Goal: Transaction & Acquisition: Purchase product/service

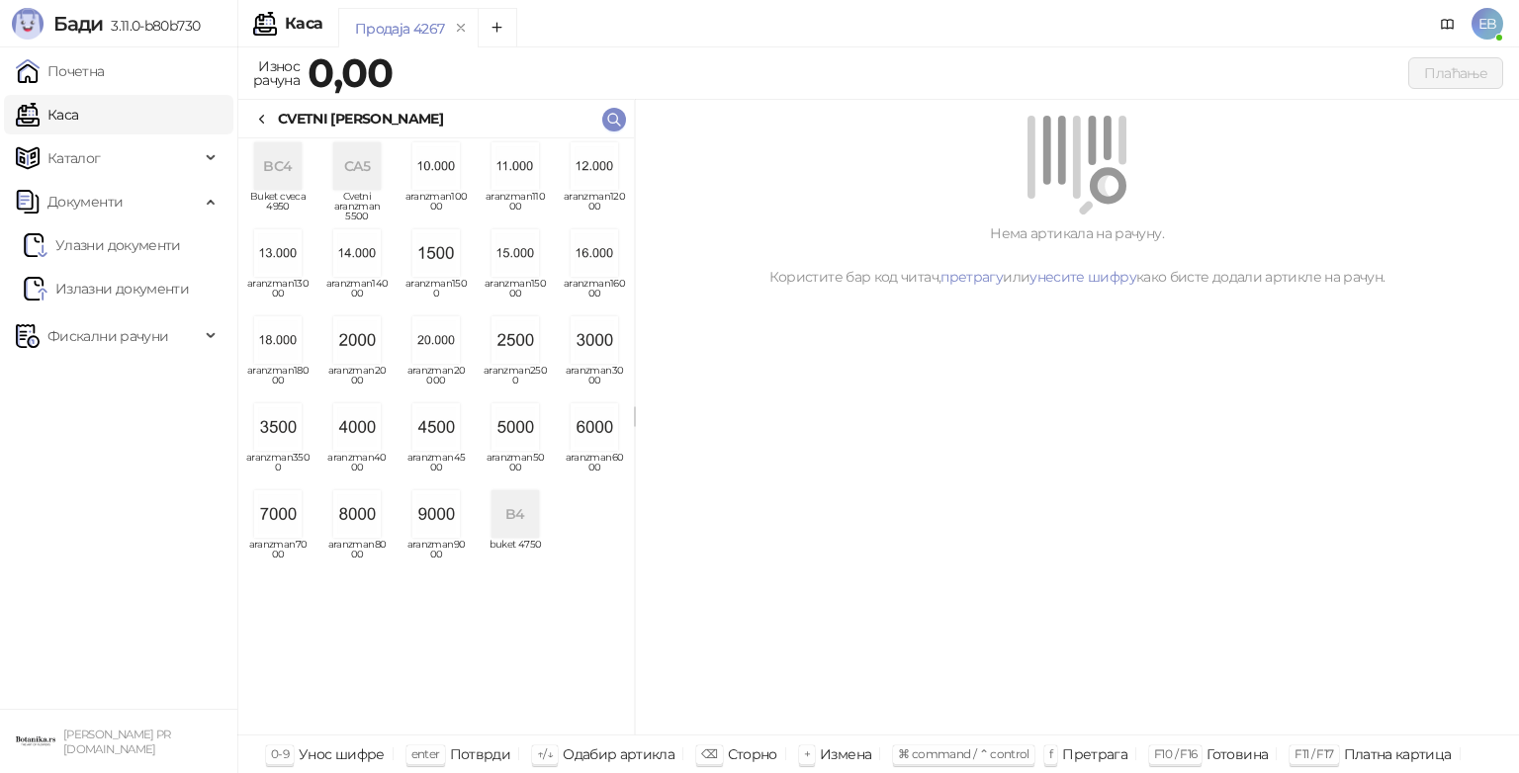
click at [445, 433] on img "grid" at bounding box center [435, 426] width 47 height 47
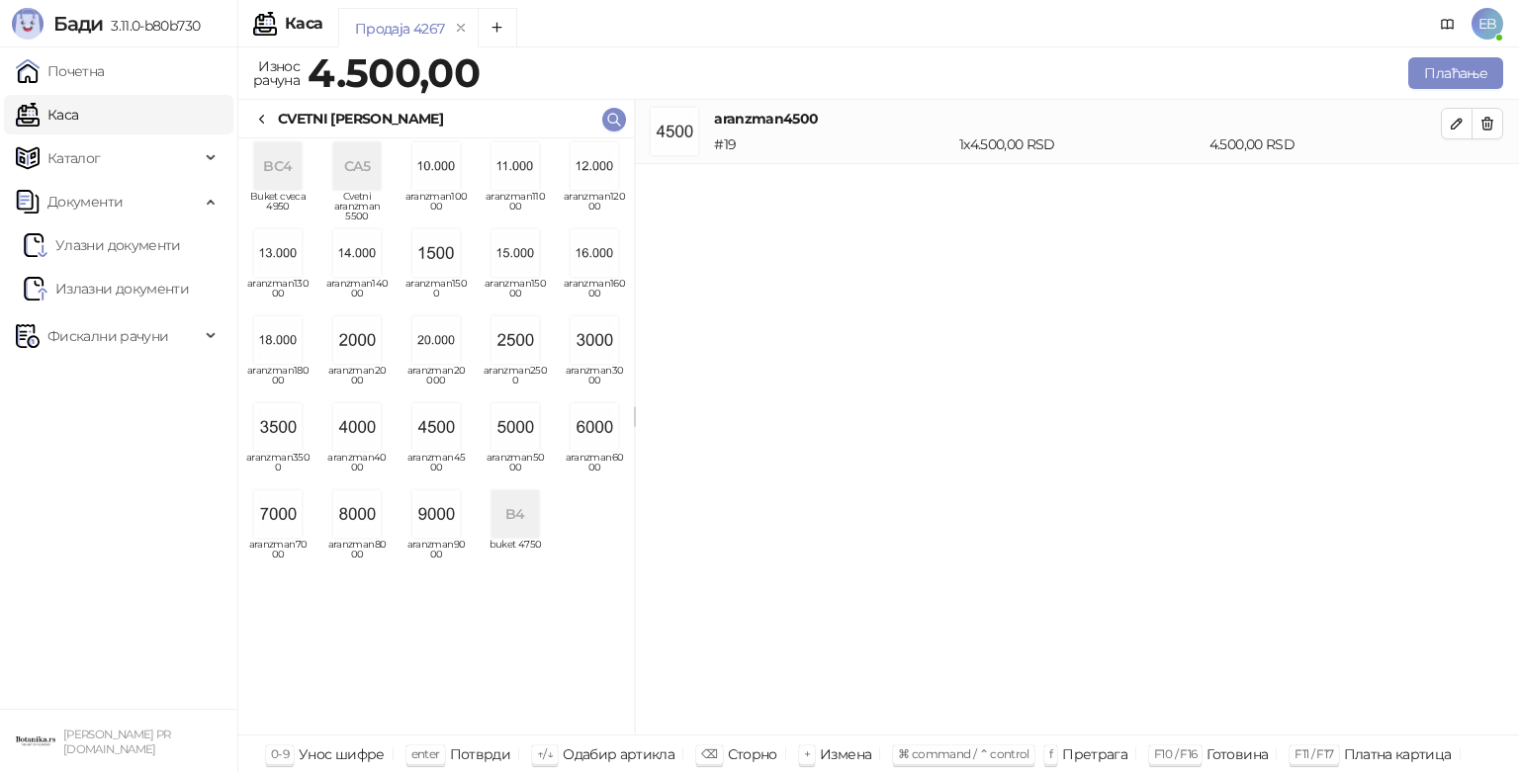
click at [276, 115] on div "CVETNI [PERSON_NAME]" at bounding box center [348, 119] width 189 height 22
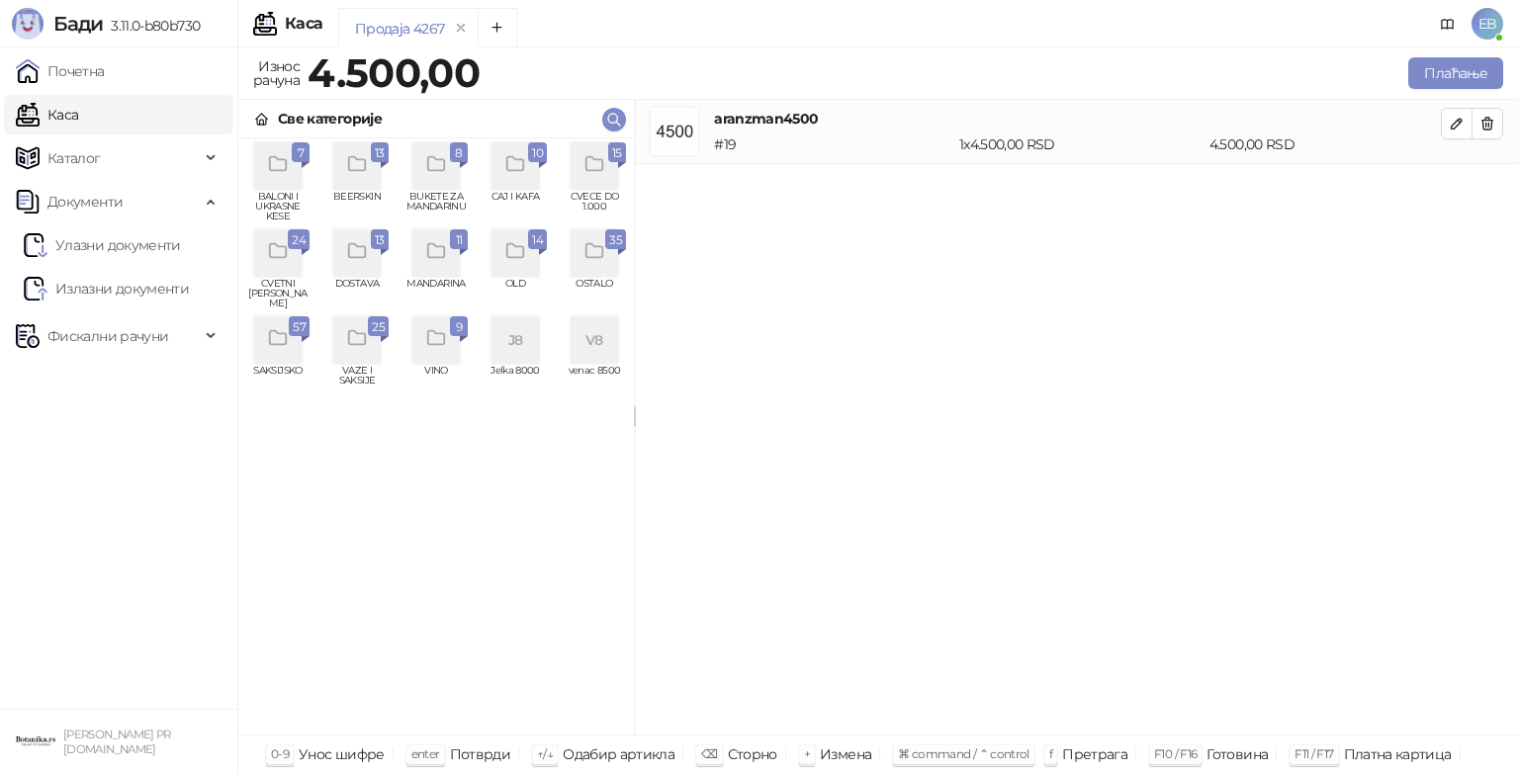
click at [608, 176] on div "grid" at bounding box center [594, 165] width 47 height 47
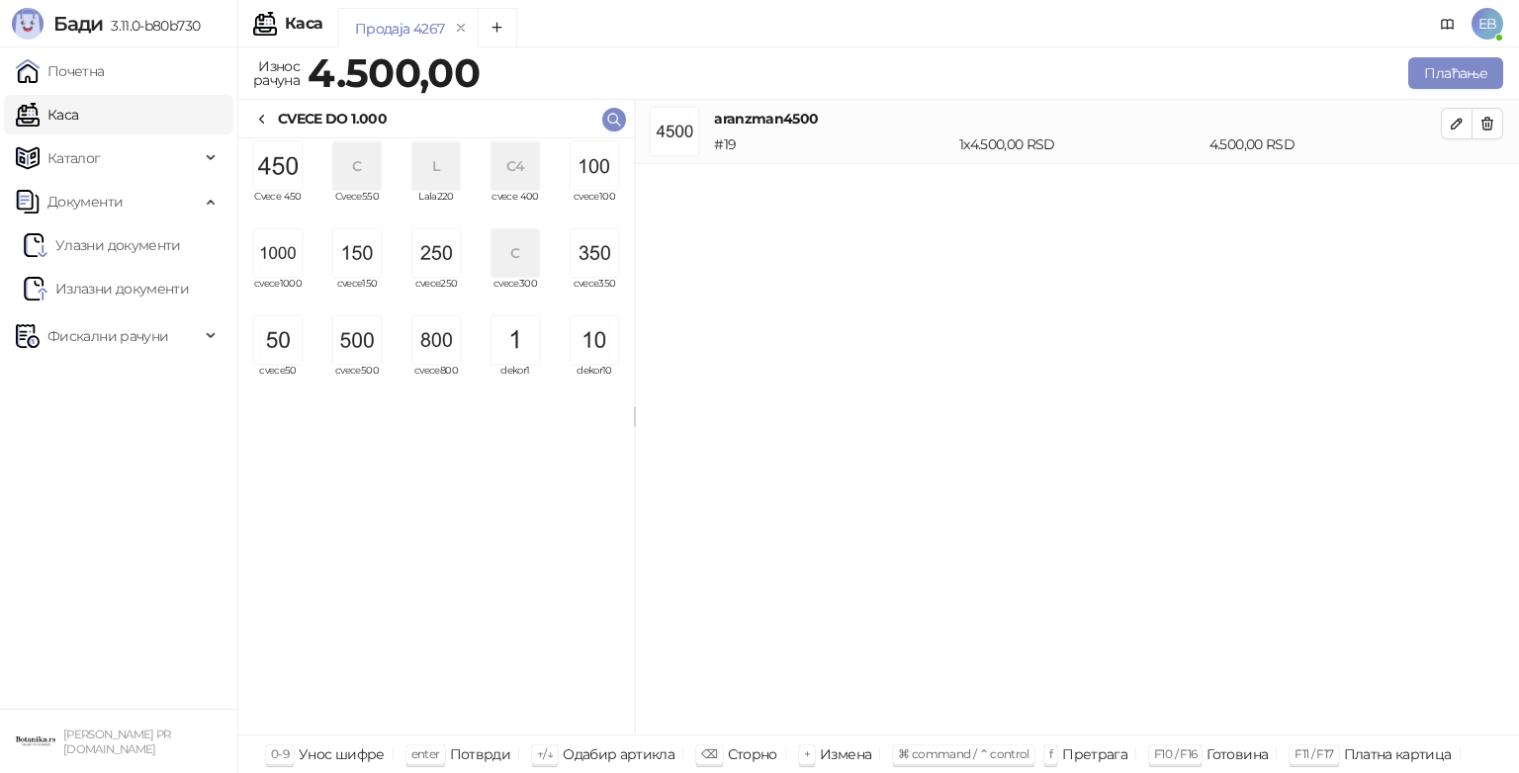
click at [351, 261] on img "grid" at bounding box center [356, 252] width 47 height 47
click at [1474, 77] on button "Плаћање" at bounding box center [1455, 73] width 95 height 32
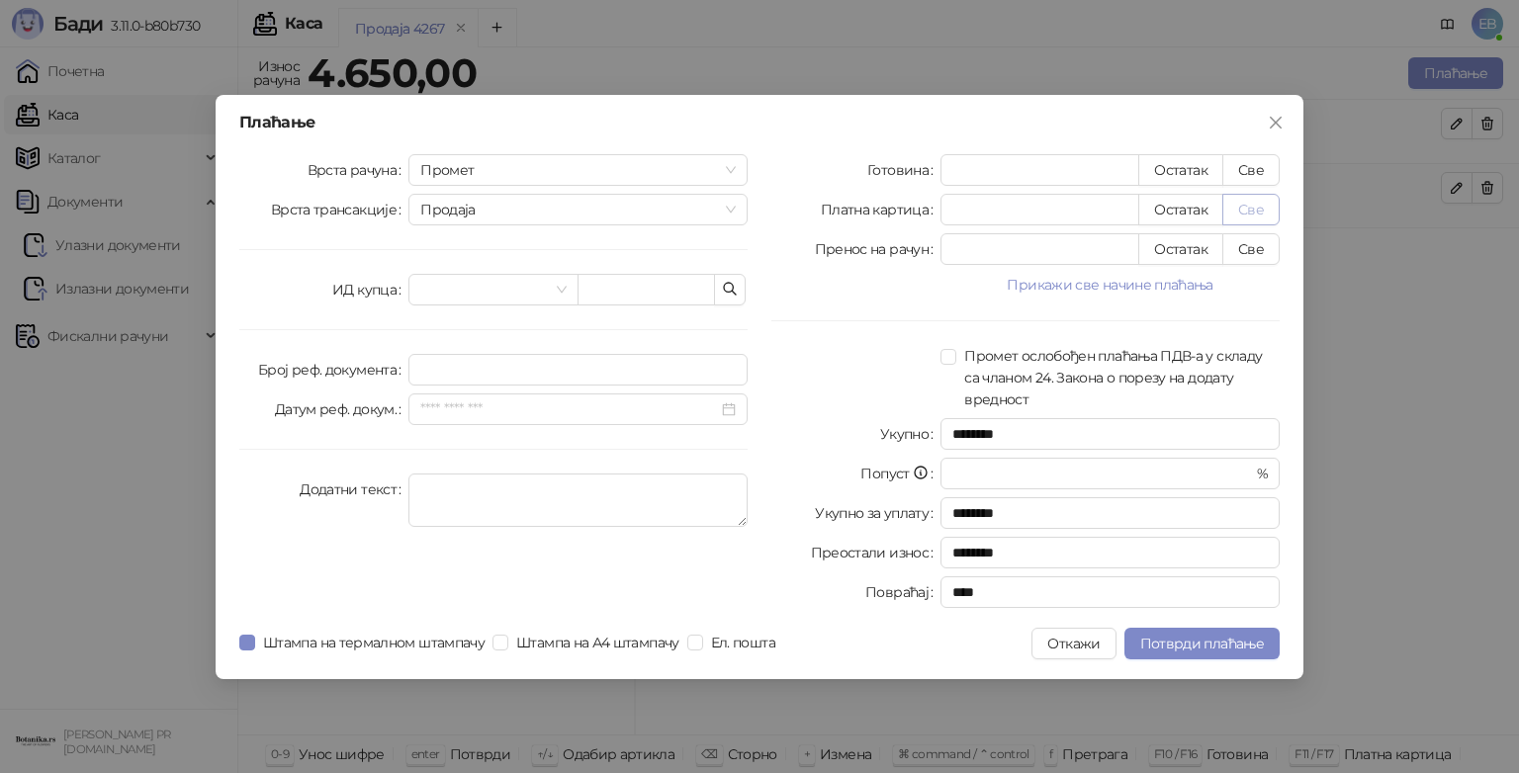
click at [1256, 214] on button "Све" at bounding box center [1250, 210] width 57 height 32
type input "****"
click at [1230, 648] on span "Потврди плаћање" at bounding box center [1202, 644] width 124 height 18
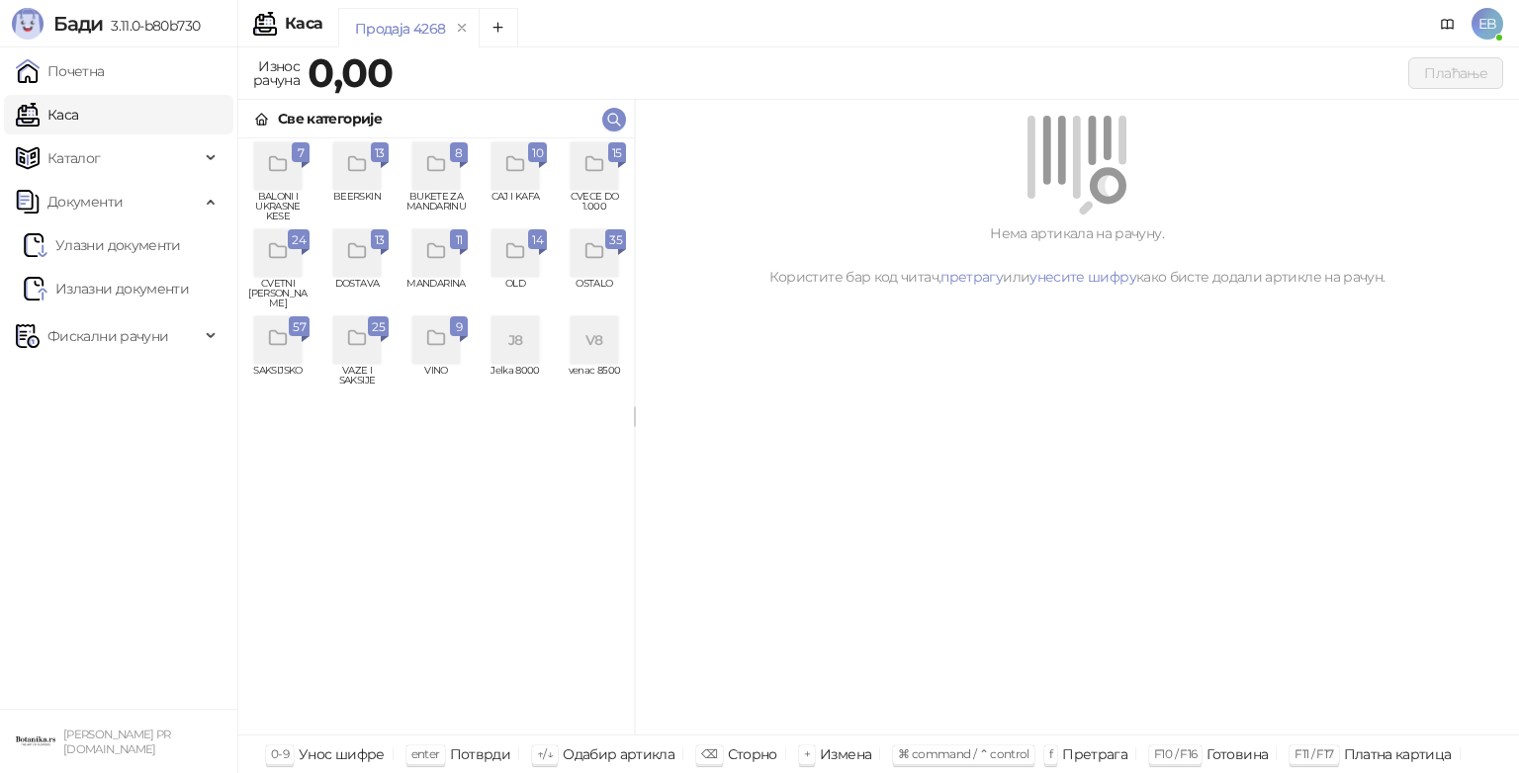
click at [602, 163] on icon "grid" at bounding box center [593, 164] width 17 height 14
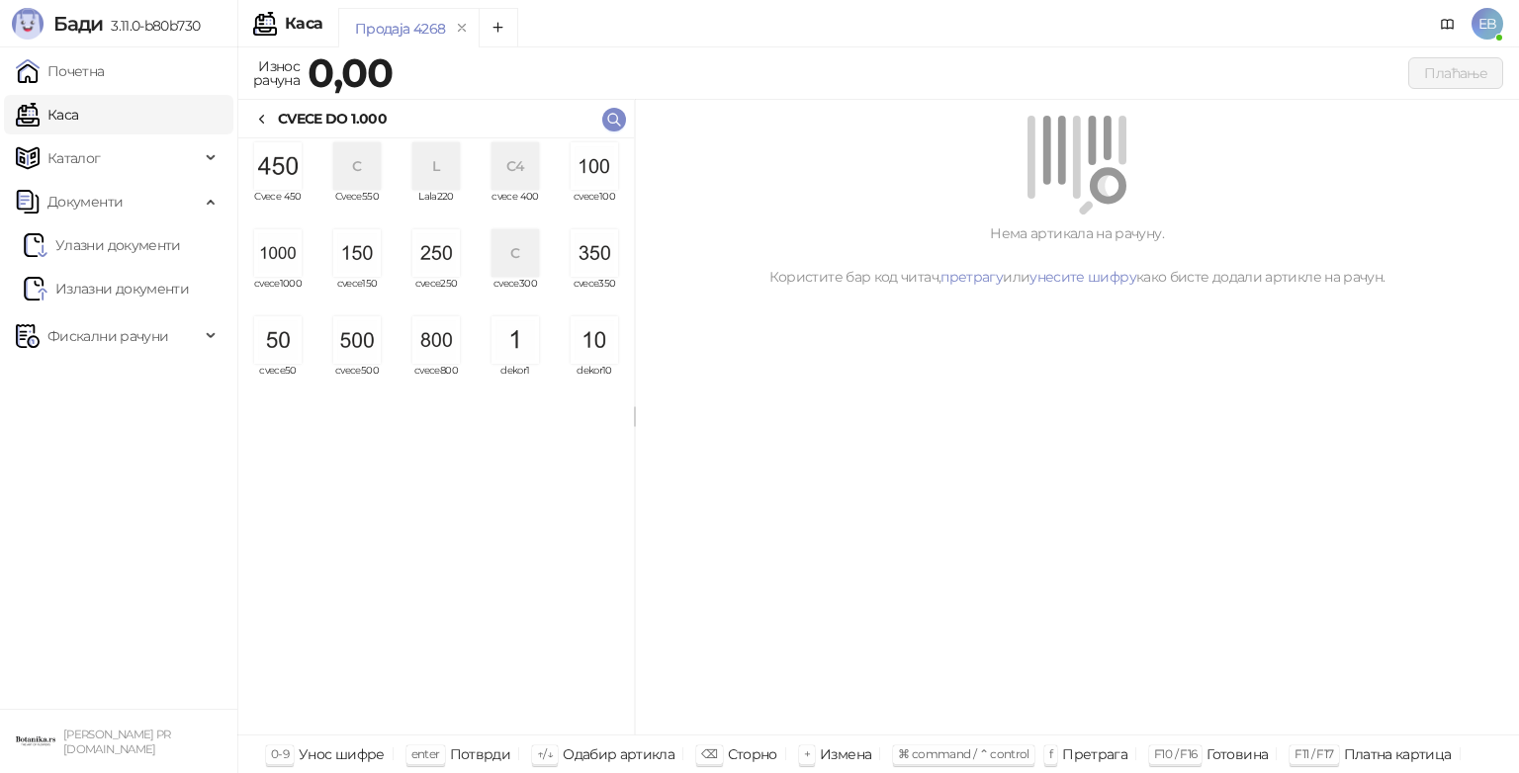
click at [602, 163] on img "grid" at bounding box center [594, 165] width 47 height 47
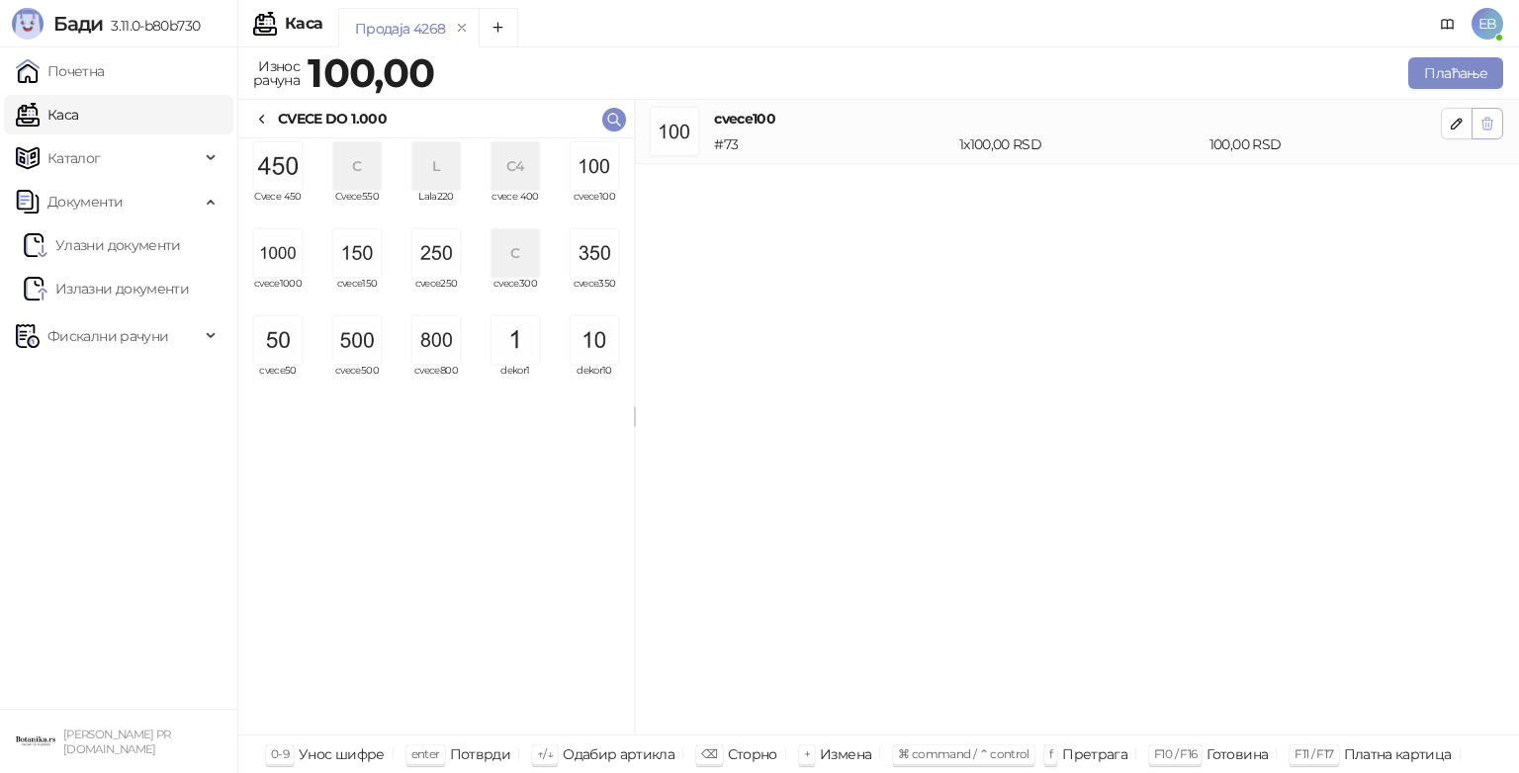
click at [1492, 126] on icon "button" at bounding box center [1487, 124] width 16 height 16
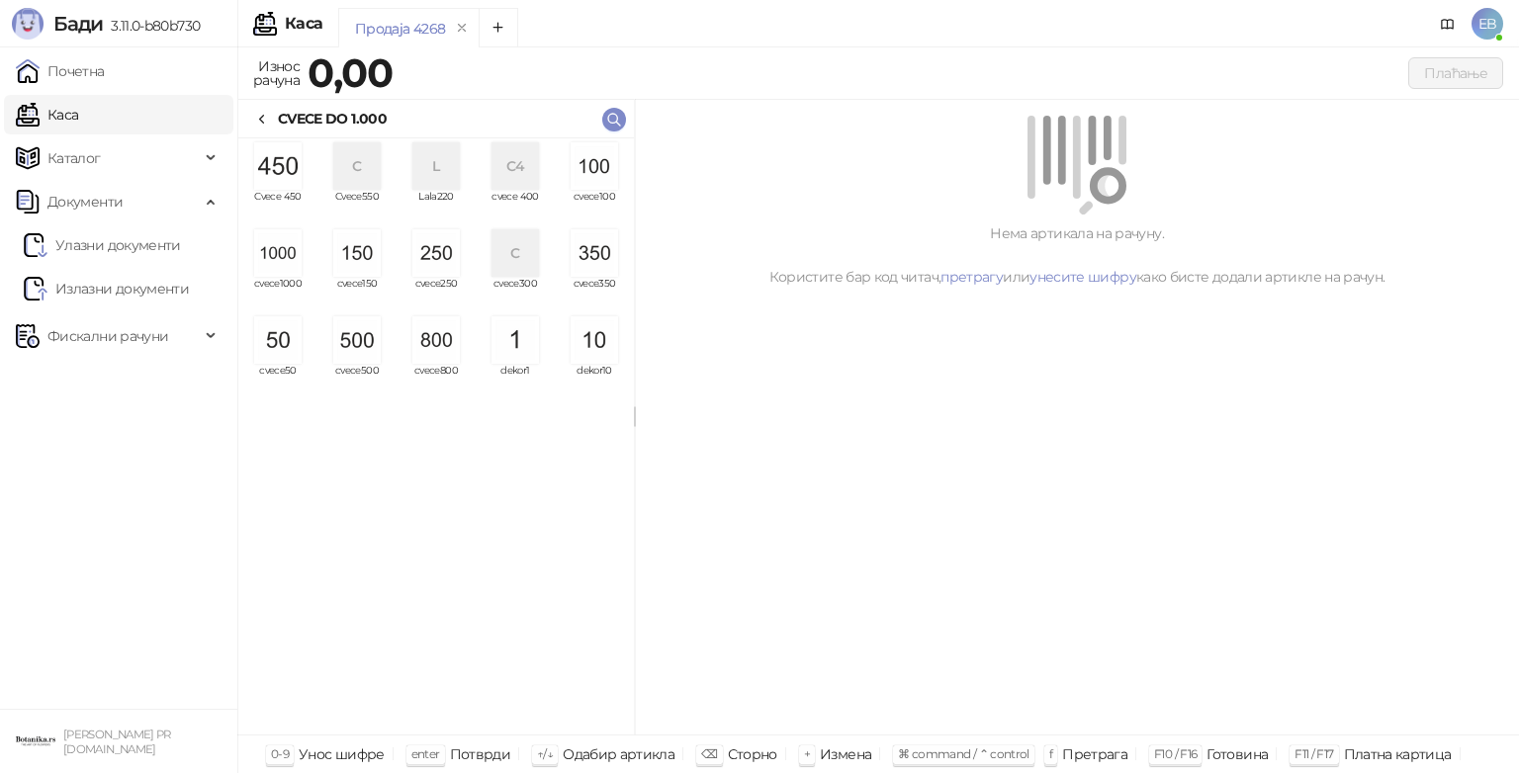
click at [279, 267] on img "grid" at bounding box center [277, 252] width 47 height 47
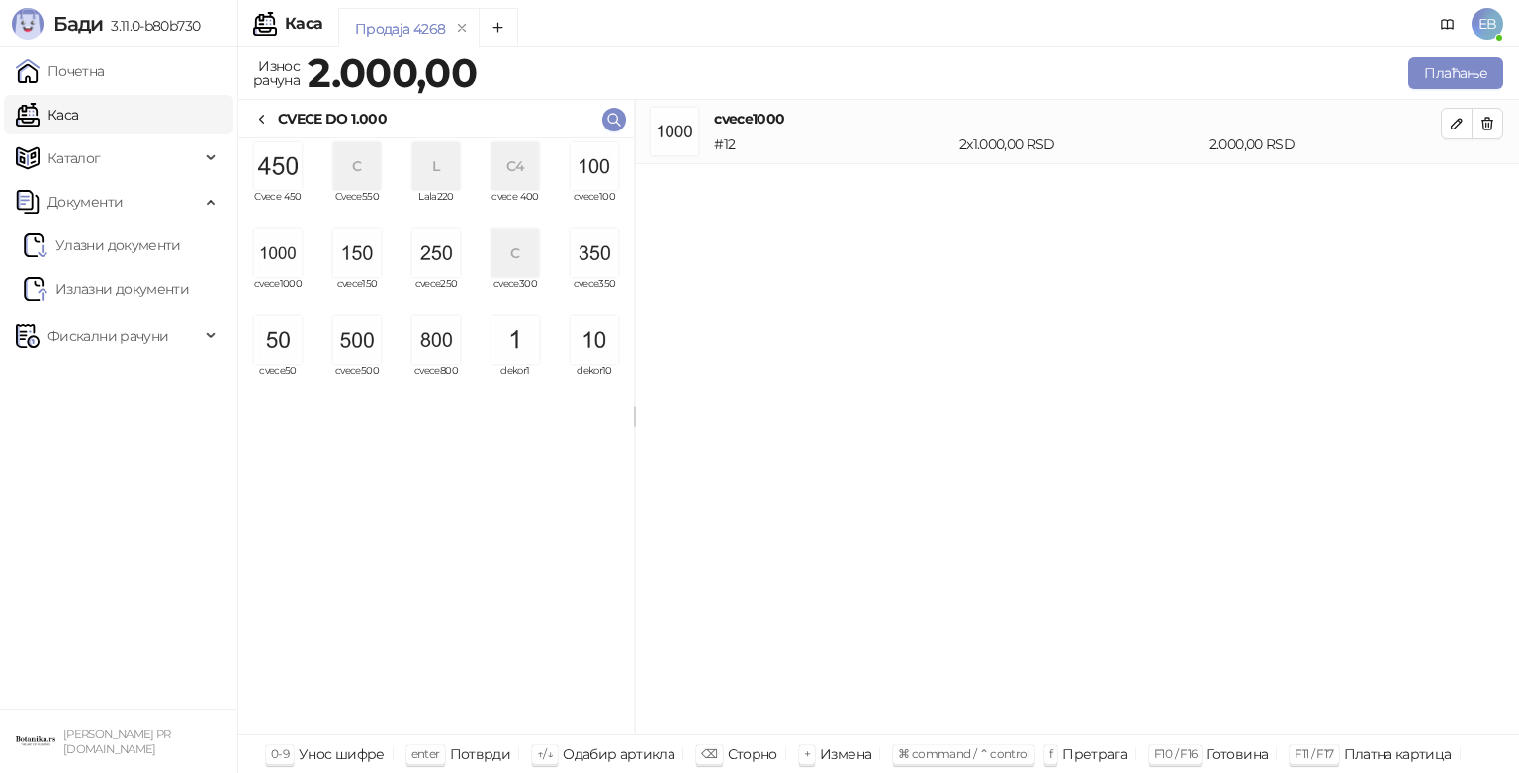
click at [279, 267] on img "grid" at bounding box center [277, 252] width 47 height 47
click at [1454, 128] on icon "button" at bounding box center [1457, 124] width 10 height 10
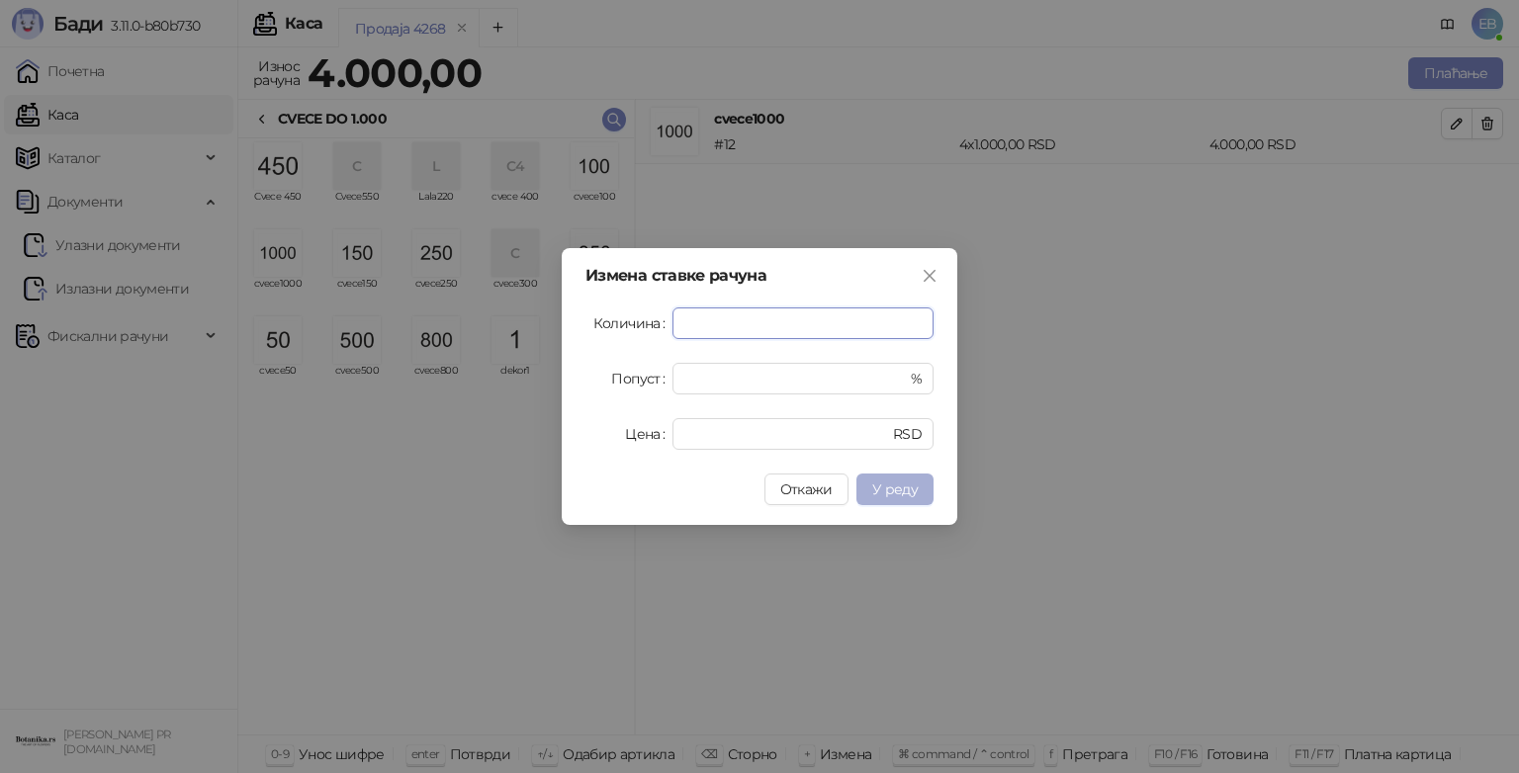
type input "*"
click at [910, 495] on span "У реду" at bounding box center [894, 490] width 45 height 18
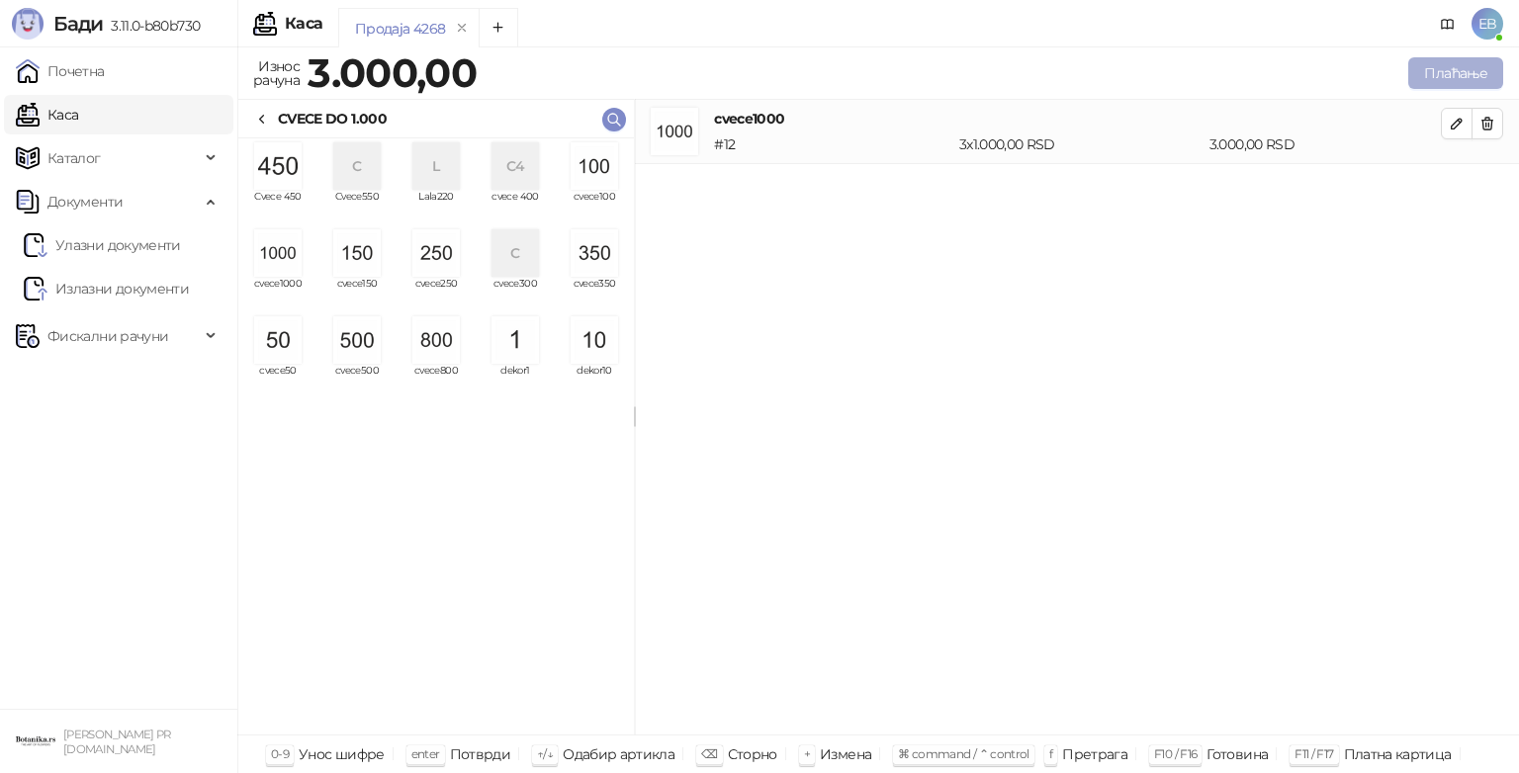
click at [1452, 79] on button "Плаћање" at bounding box center [1455, 73] width 95 height 32
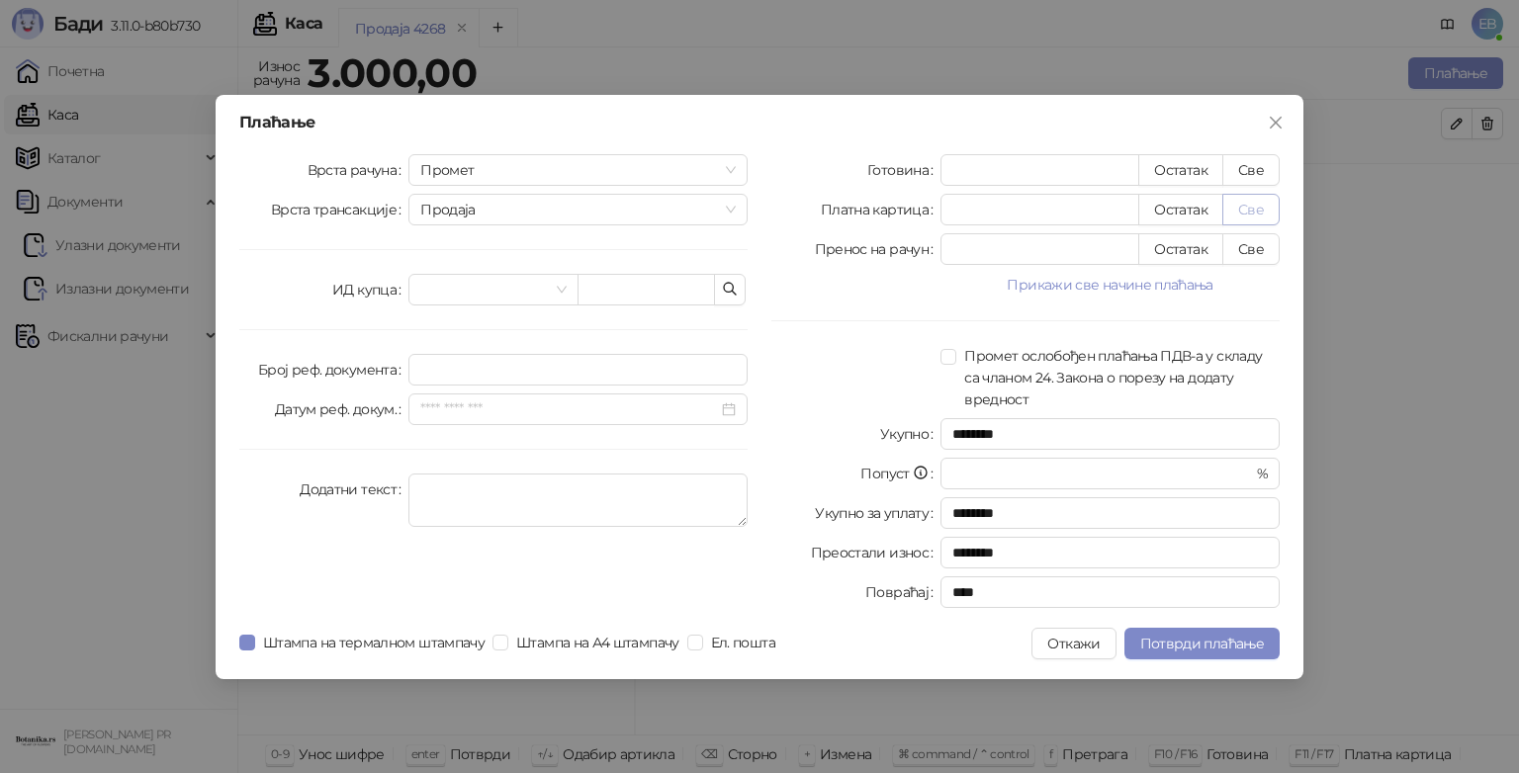
click at [1263, 214] on button "Све" at bounding box center [1250, 210] width 57 height 32
type input "****"
click at [1223, 632] on button "Потврди плаћање" at bounding box center [1201, 644] width 155 height 32
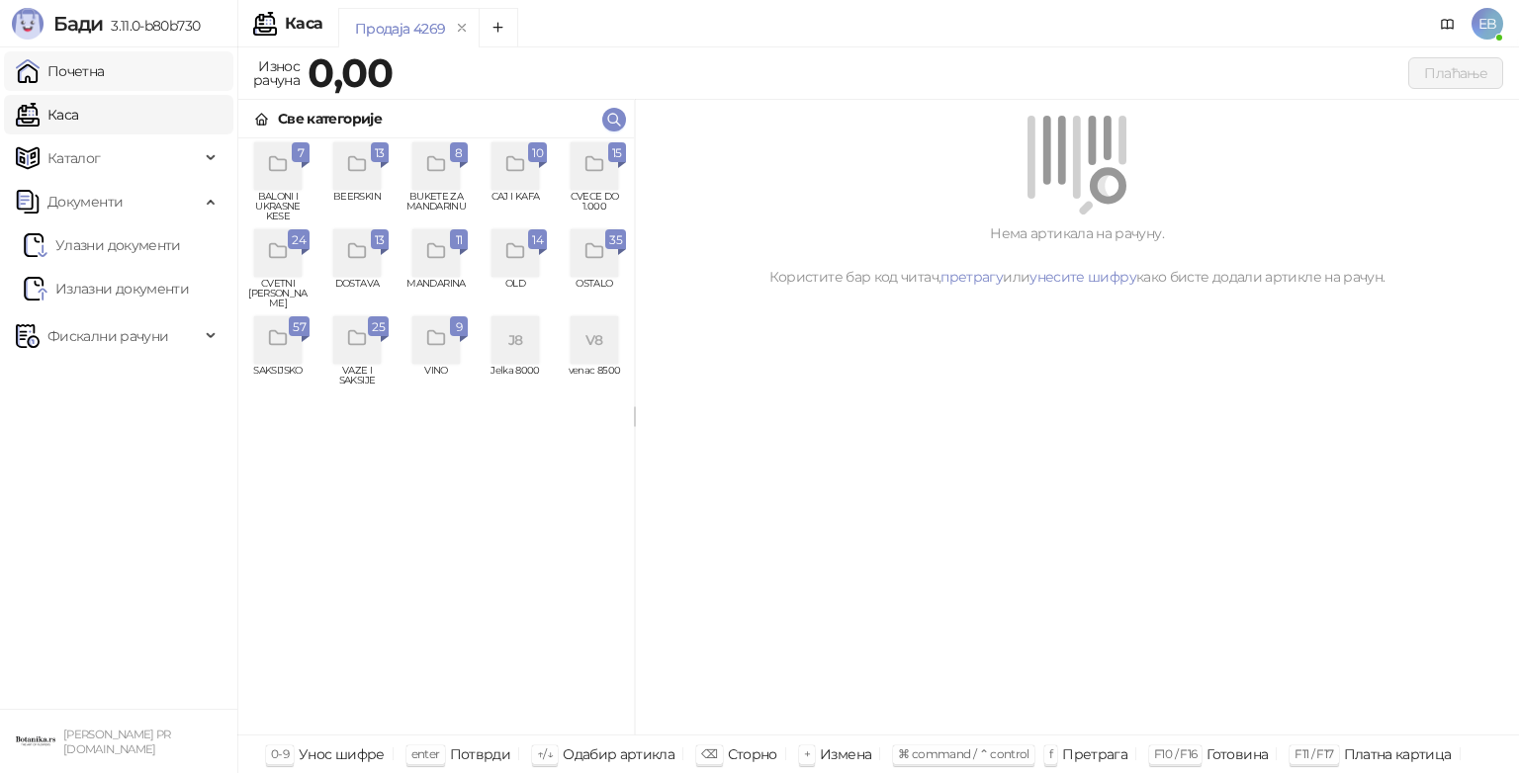
click at [99, 86] on link "Почетна" at bounding box center [60, 71] width 89 height 40
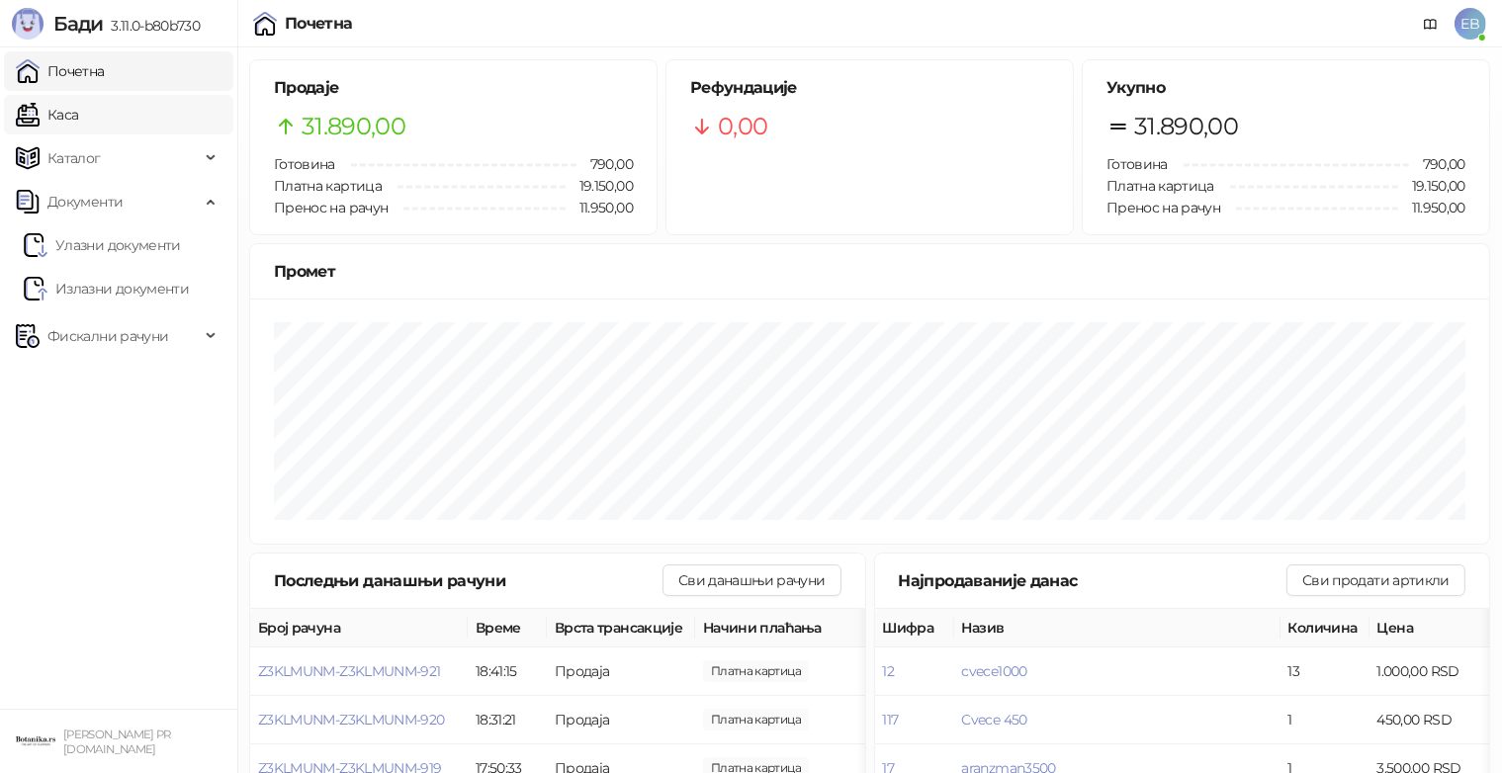
click at [78, 109] on link "Каса" at bounding box center [47, 115] width 62 height 40
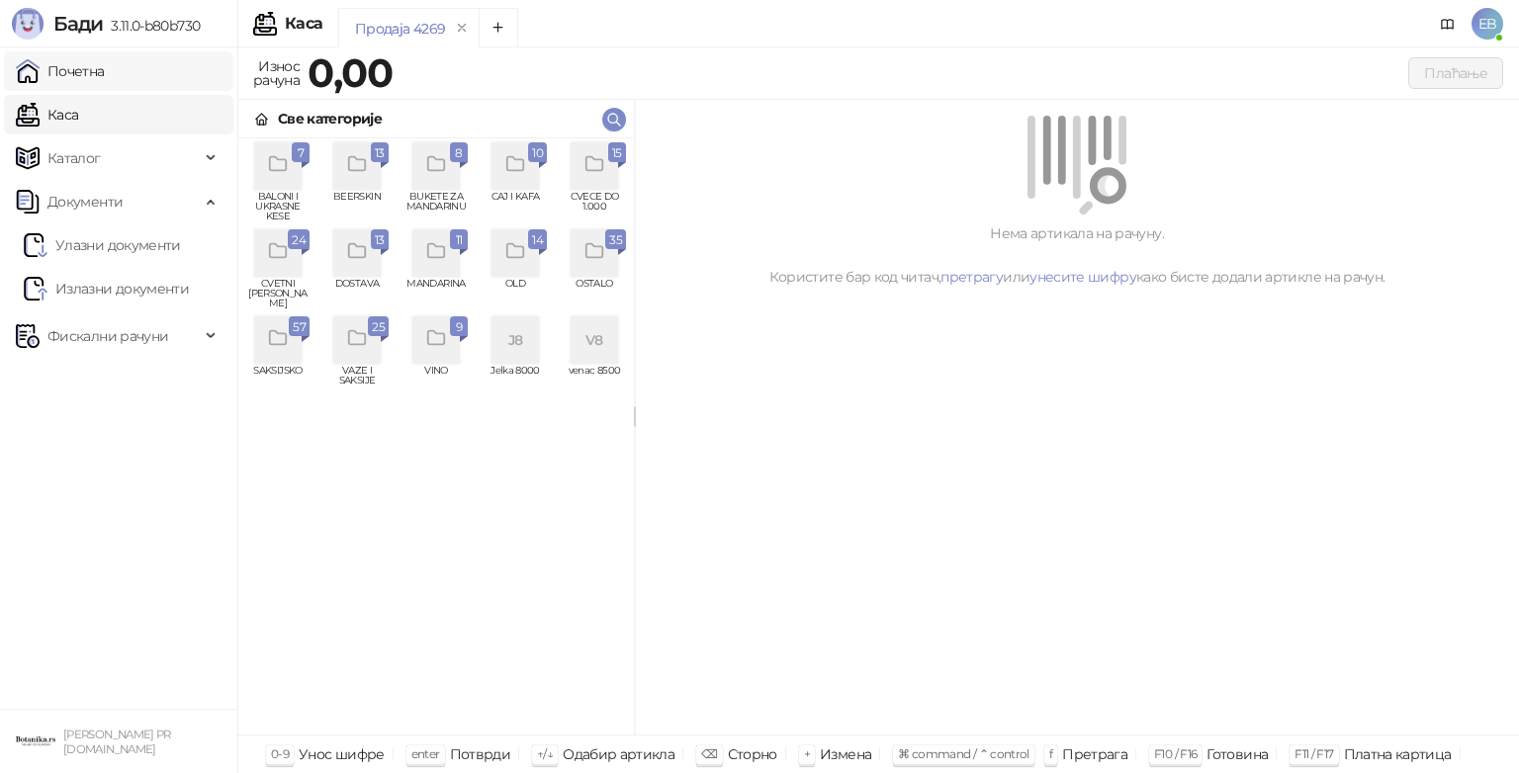
click at [75, 77] on link "Почетна" at bounding box center [60, 71] width 89 height 40
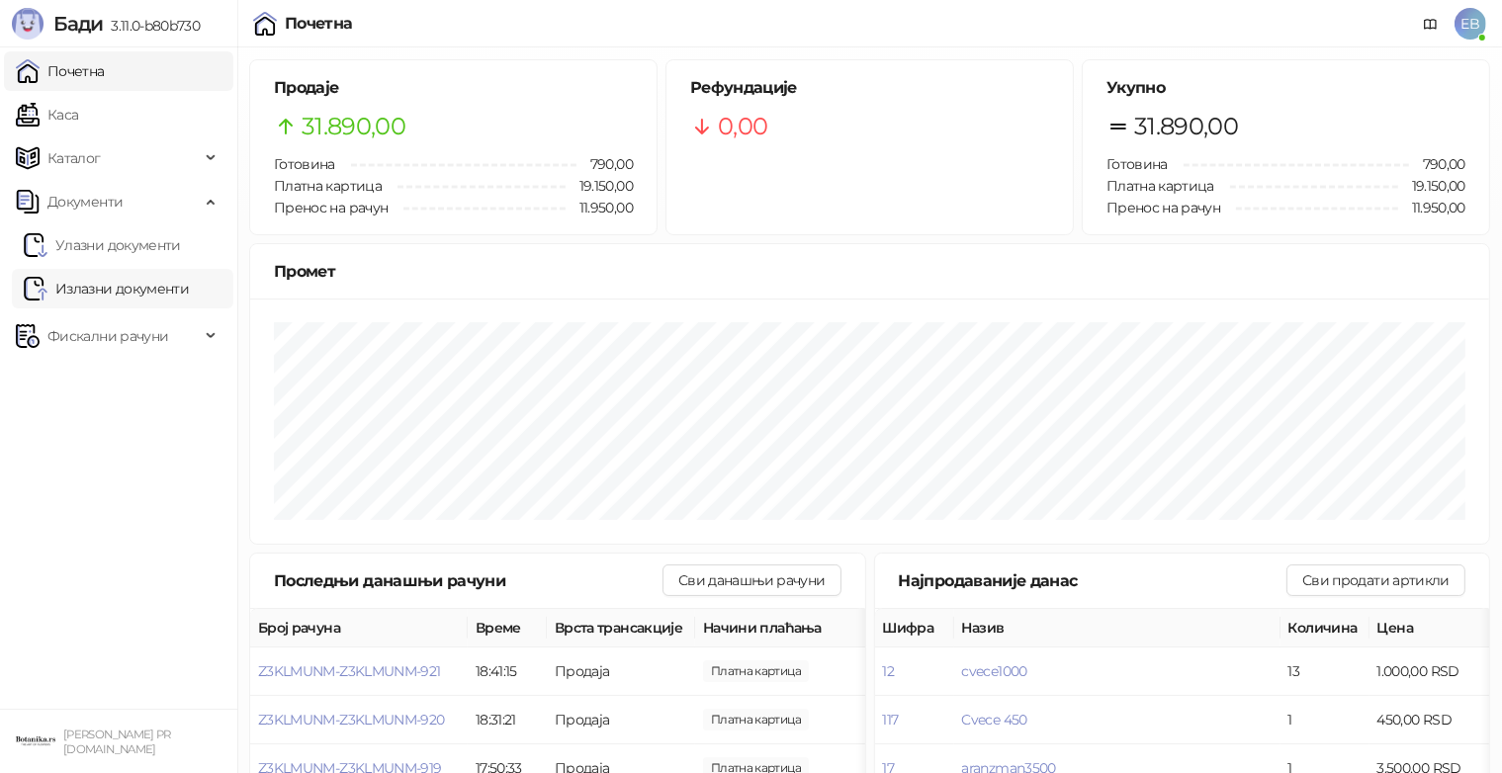
click at [159, 285] on link "Излазни документи" at bounding box center [106, 289] width 165 height 40
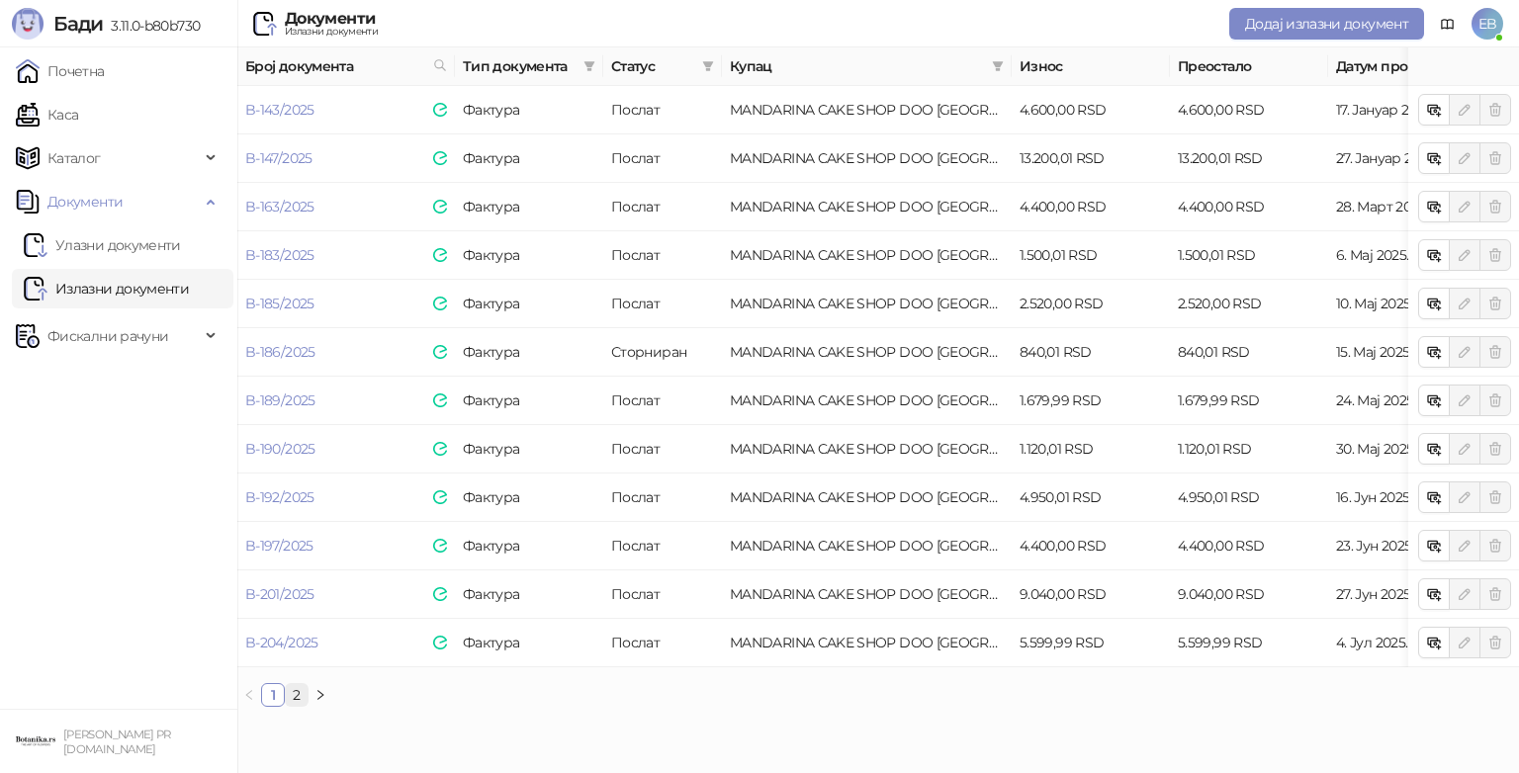
click at [294, 706] on link "2" at bounding box center [297, 695] width 22 height 22
